Goal: Task Accomplishment & Management: Use online tool/utility

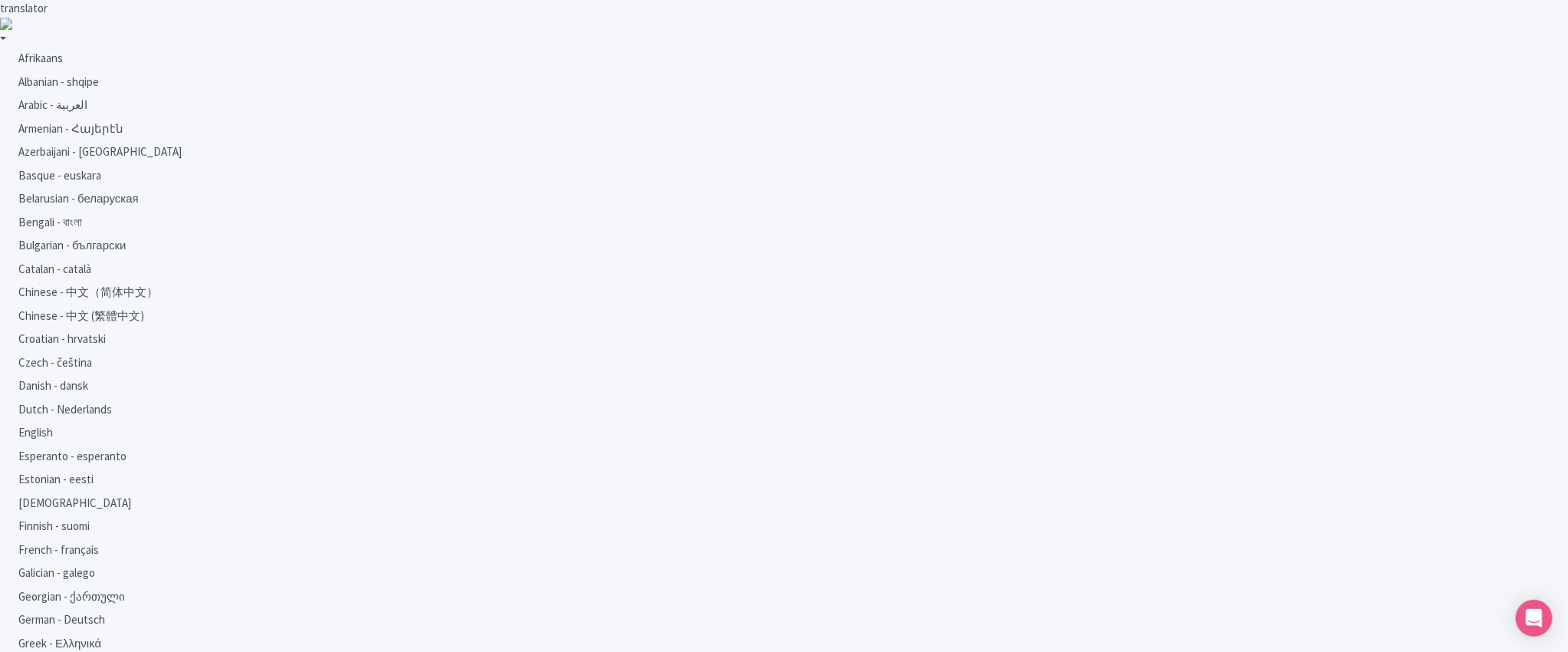
drag, startPoint x: 932, startPoint y: 315, endPoint x: 1196, endPoint y: 312, distance: 264.0
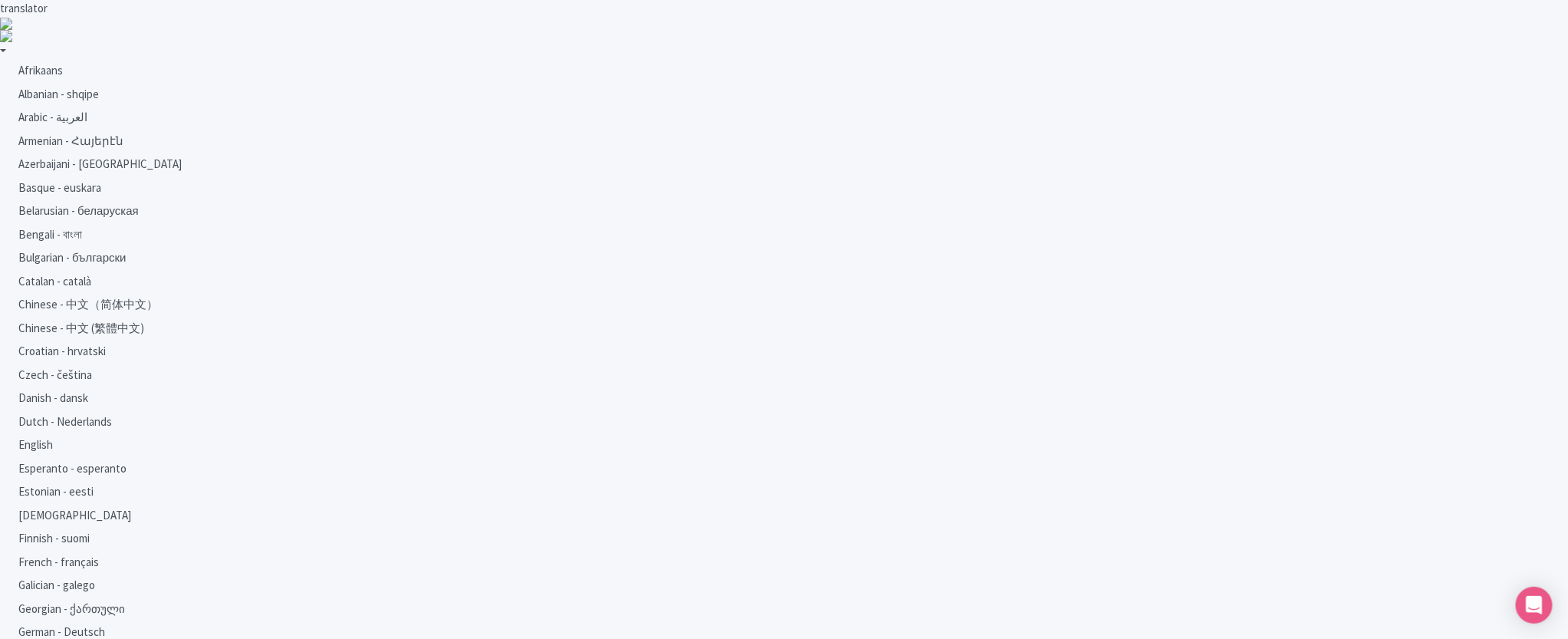
select select "Regular"
